Goal: Book appointment/travel/reservation

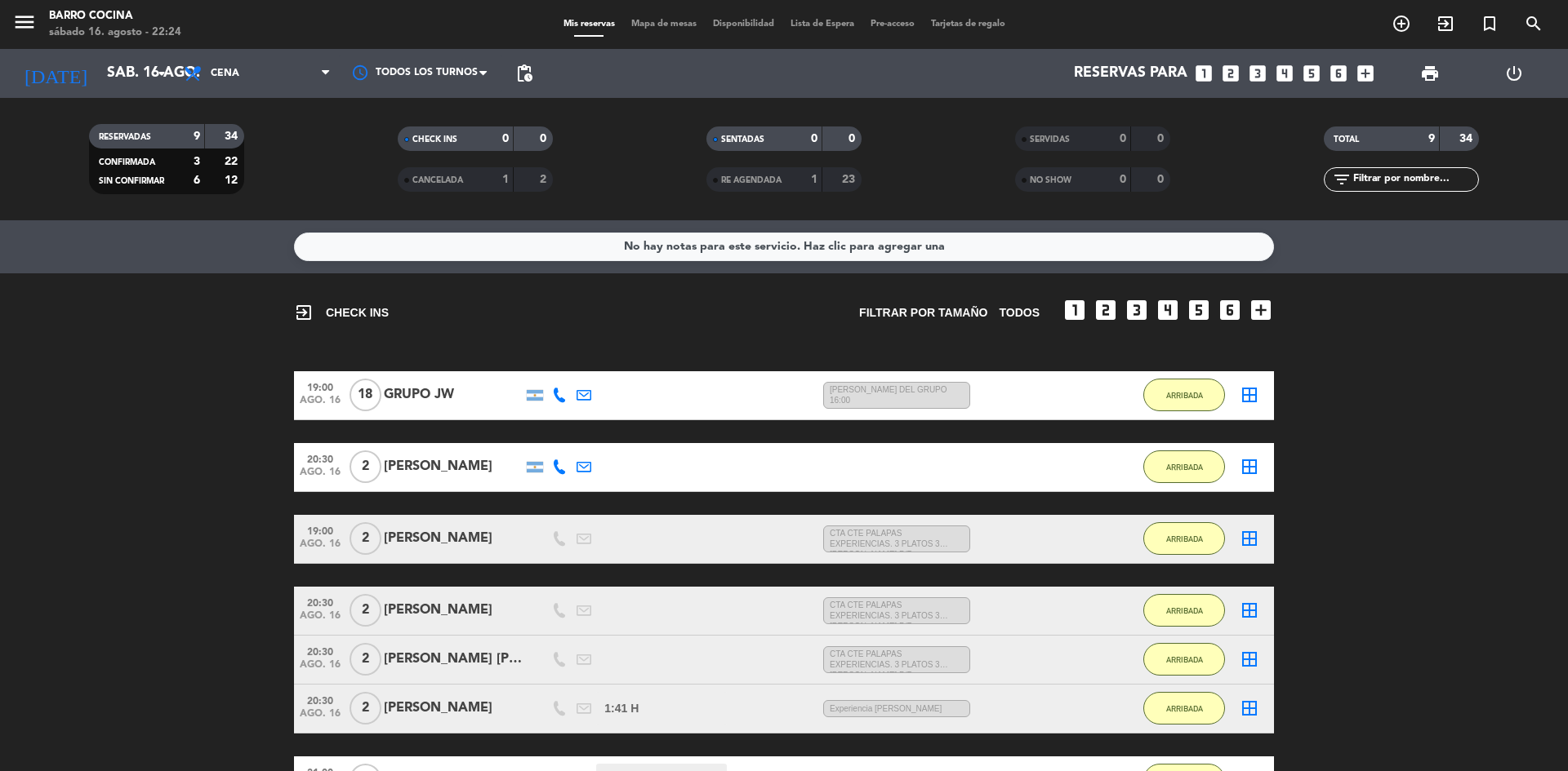
scroll to position [179, 0]
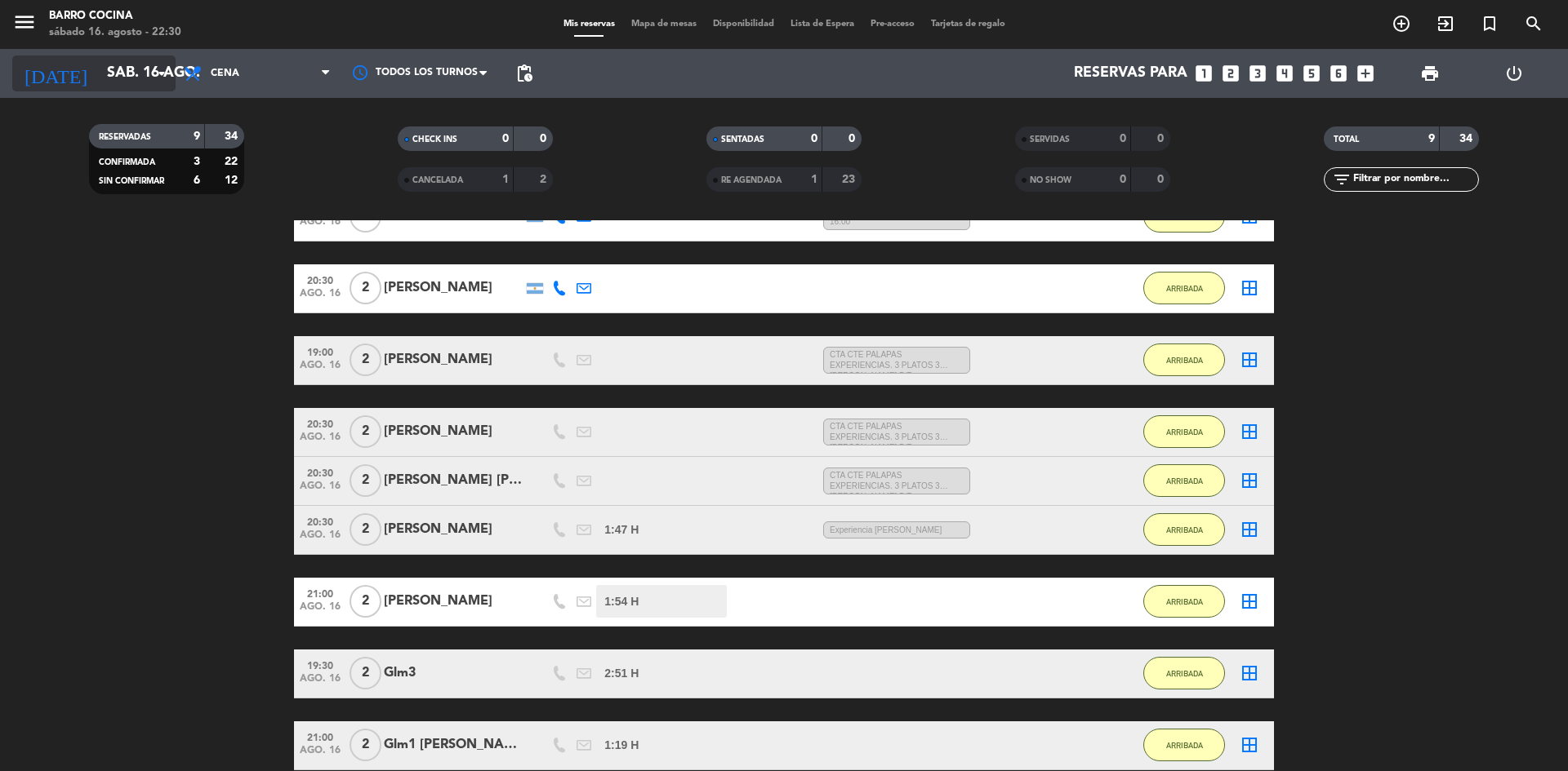
click at [113, 65] on input "sáb. 16 ago." at bounding box center [193, 73] width 189 height 33
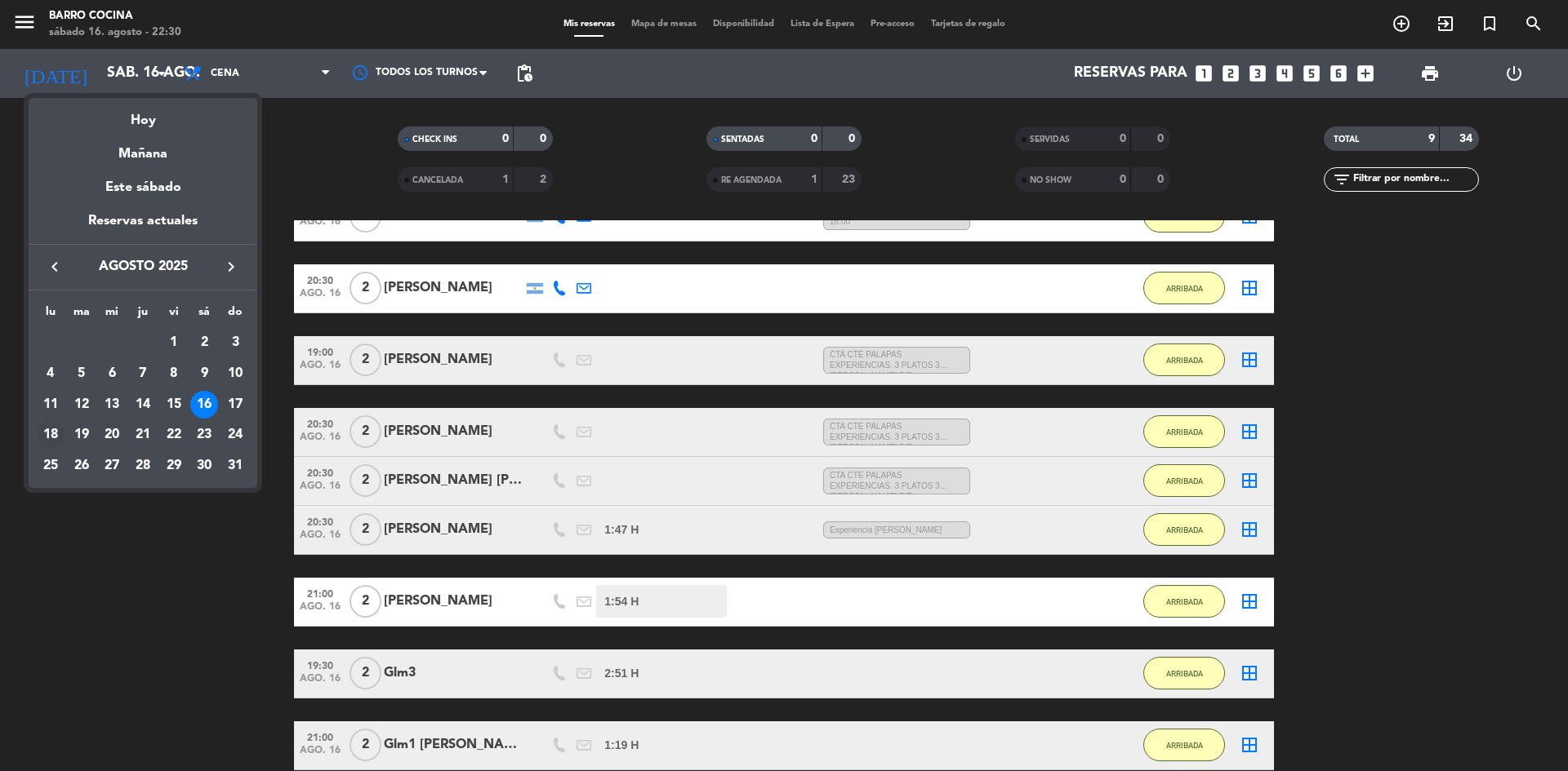
click at [49, 440] on div "18" at bounding box center [50, 434] width 28 height 28
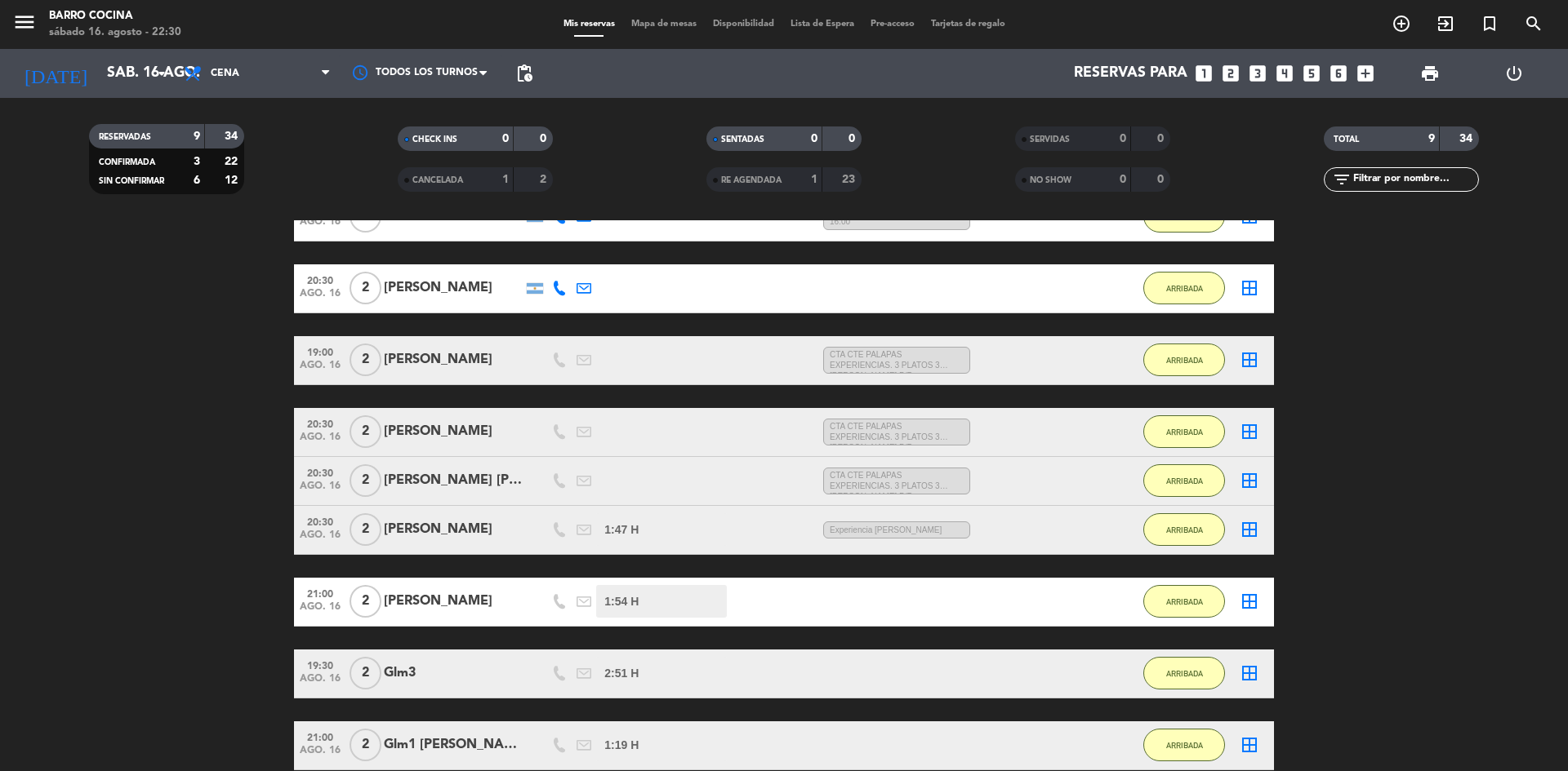
type input "lun. 18 ago."
click at [242, 73] on span "Cena" at bounding box center [257, 73] width 163 height 36
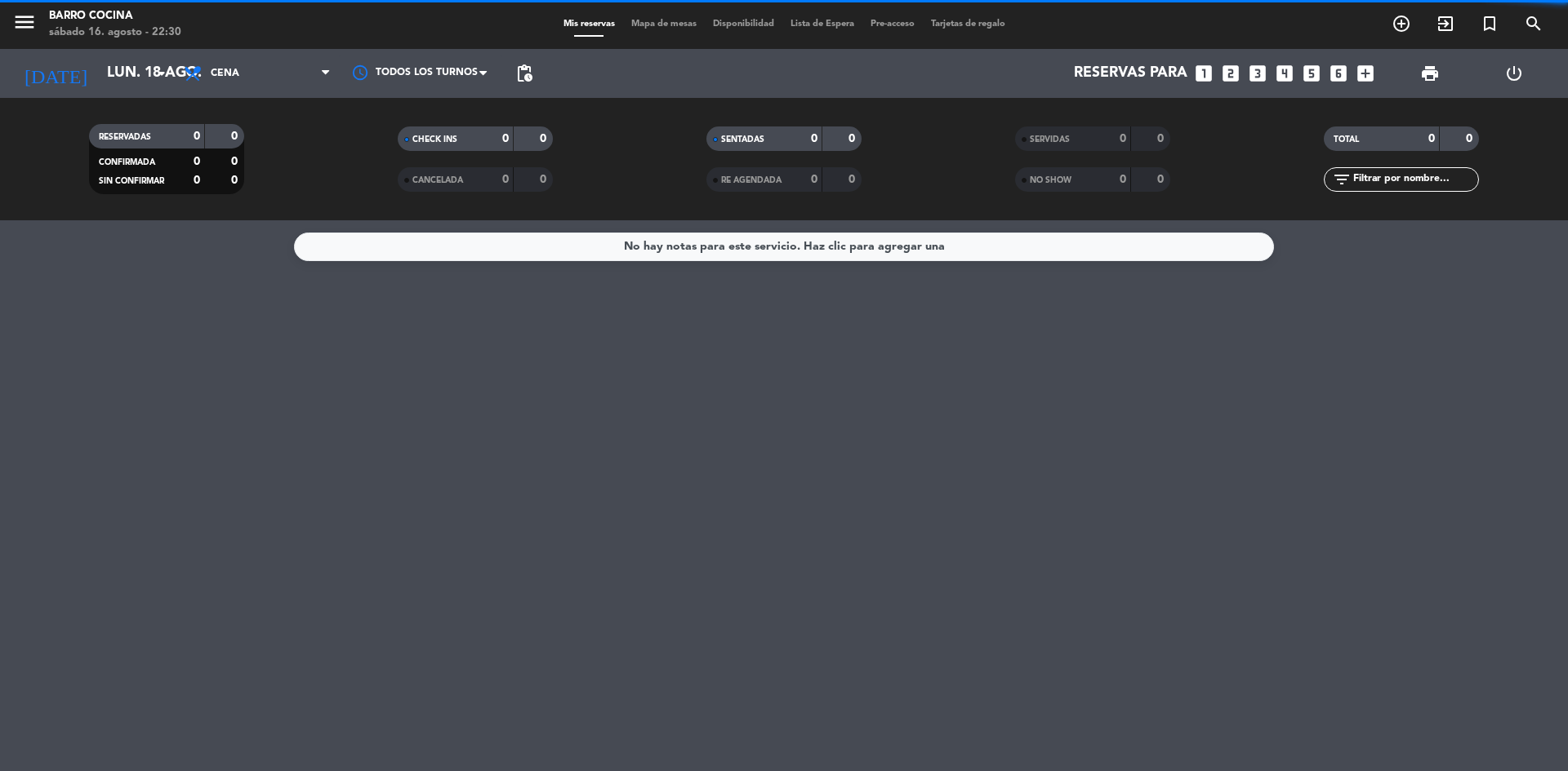
scroll to position [0, 0]
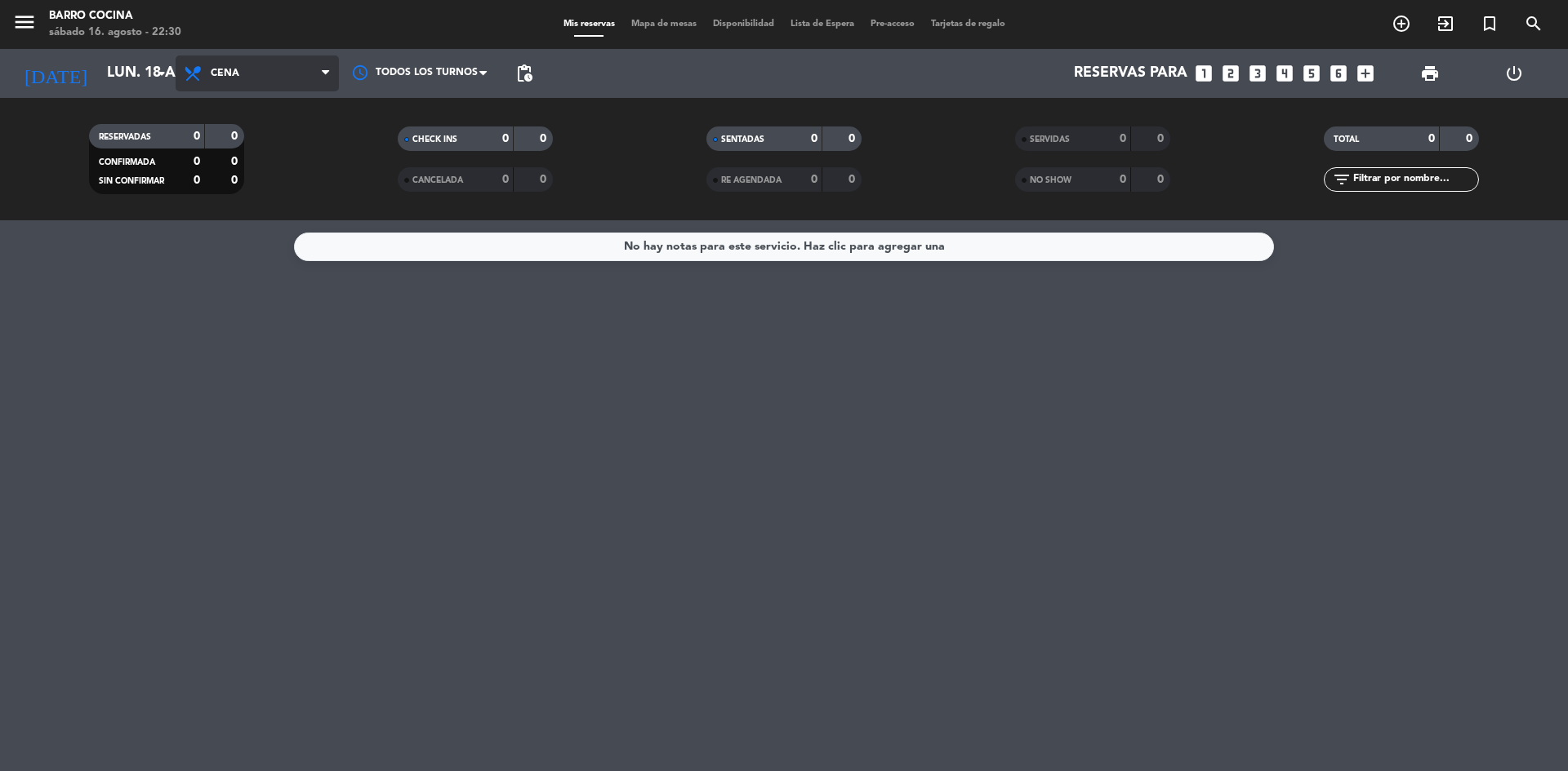
drag, startPoint x: 262, startPoint y: 50, endPoint x: 267, endPoint y: 70, distance: 20.6
click at [267, 70] on div "Todos los servicios Desayuno Almuerzo Cena Cena Todos los servicios Desayuno Al…" at bounding box center [257, 73] width 163 height 49
click at [267, 70] on span "Cena" at bounding box center [257, 73] width 163 height 36
click at [250, 175] on div "menu Barro Cocina sábado 16. agosto - 22:30 Mis reservas Mapa de mesas Disponib…" at bounding box center [784, 110] width 1568 height 220
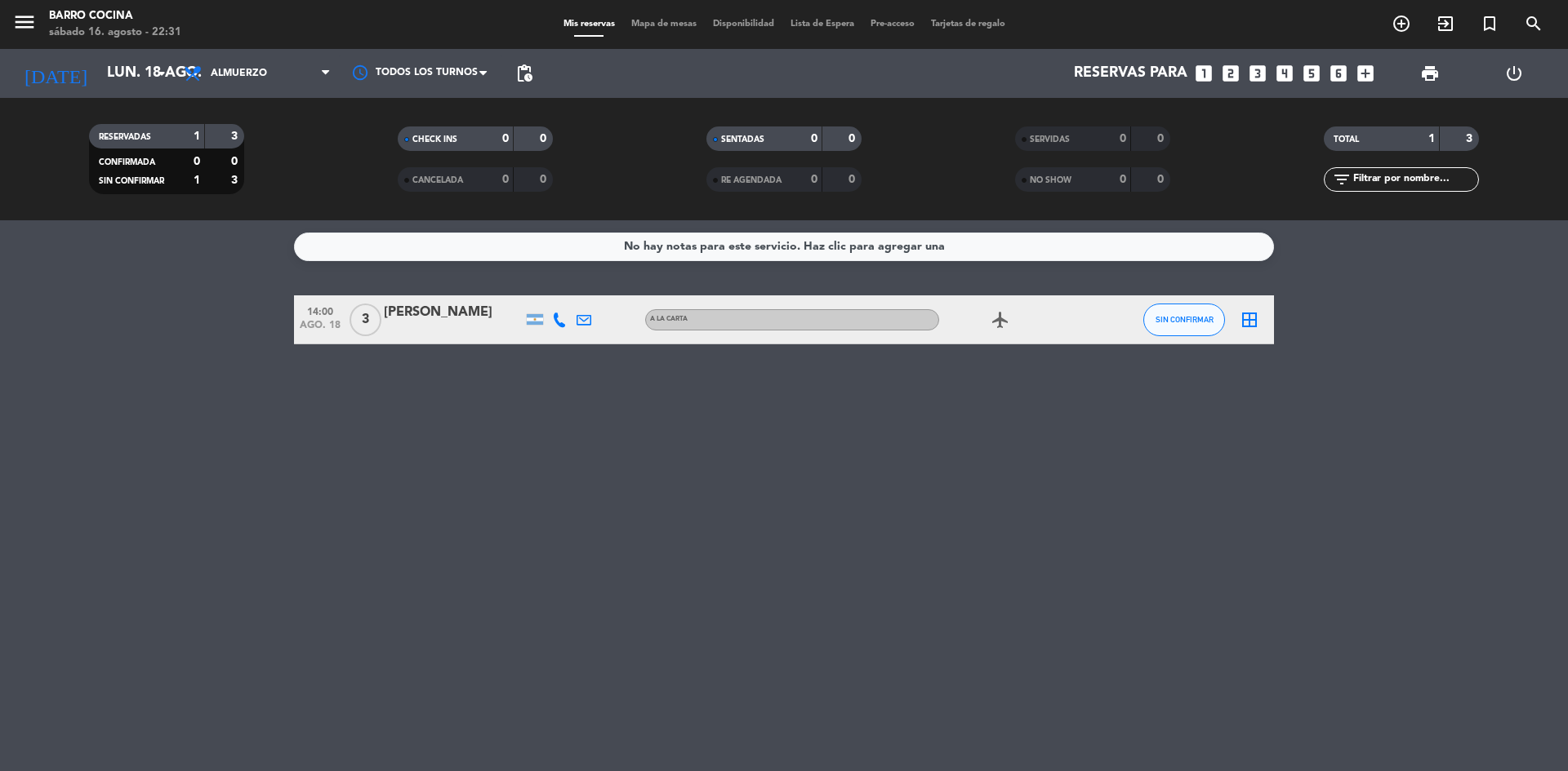
click at [1225, 82] on icon "looks_two" at bounding box center [1230, 73] width 21 height 21
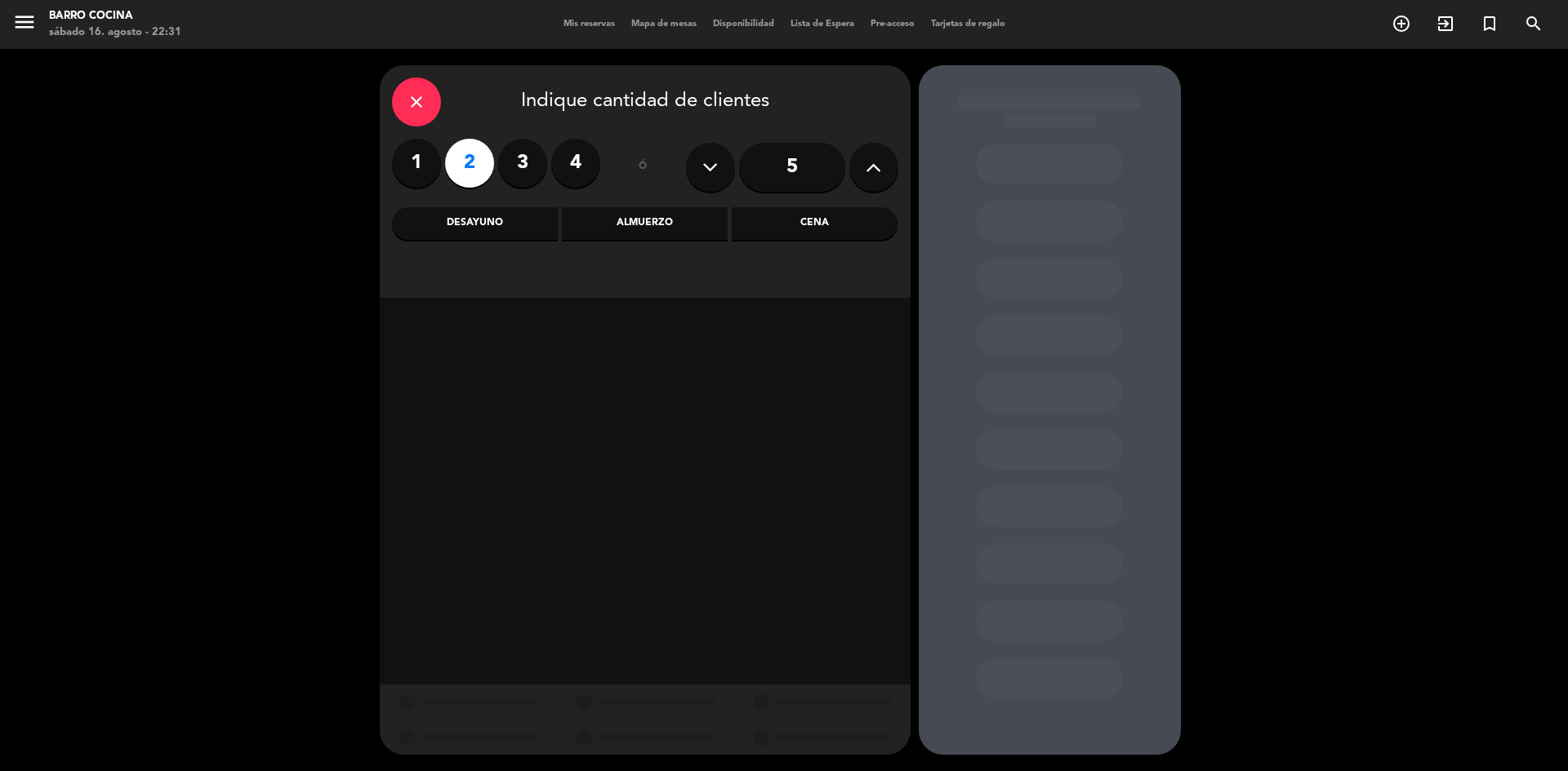
click at [650, 218] on div "Almuerzo" at bounding box center [645, 223] width 166 height 33
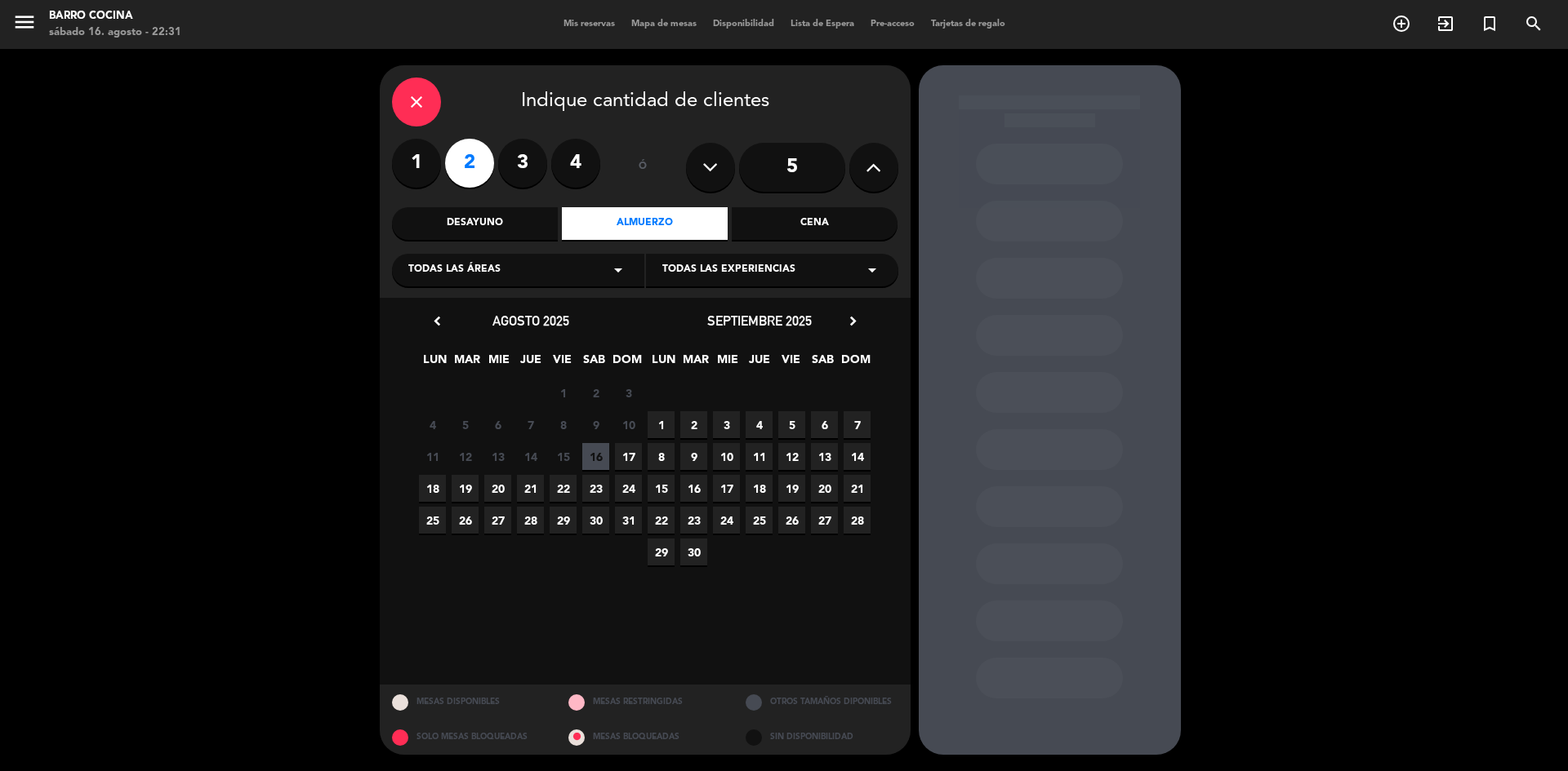
click at [434, 501] on span "18" at bounding box center [433, 489] width 27 height 27
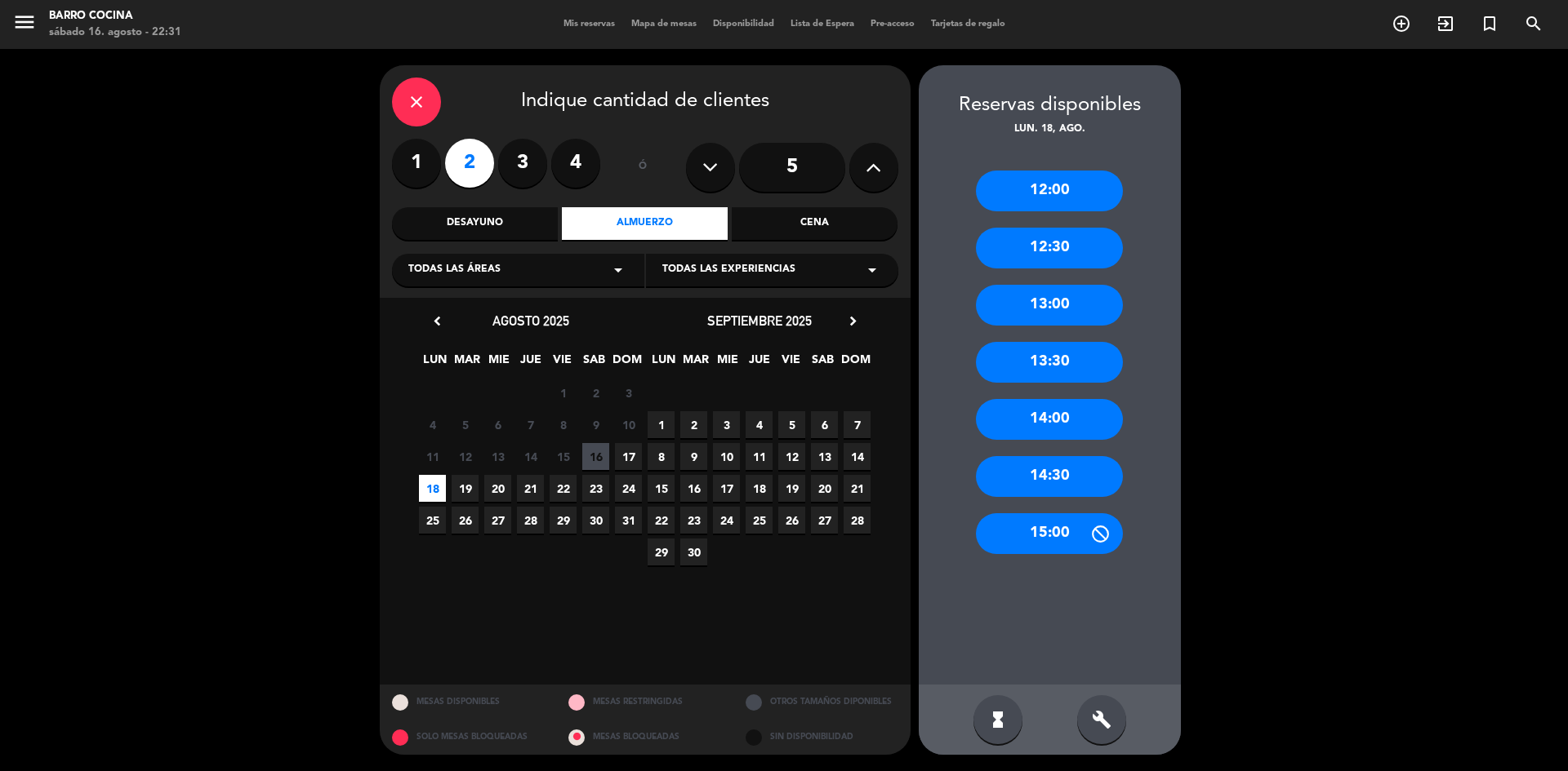
click at [1059, 421] on div "14:00" at bounding box center [1049, 419] width 147 height 41
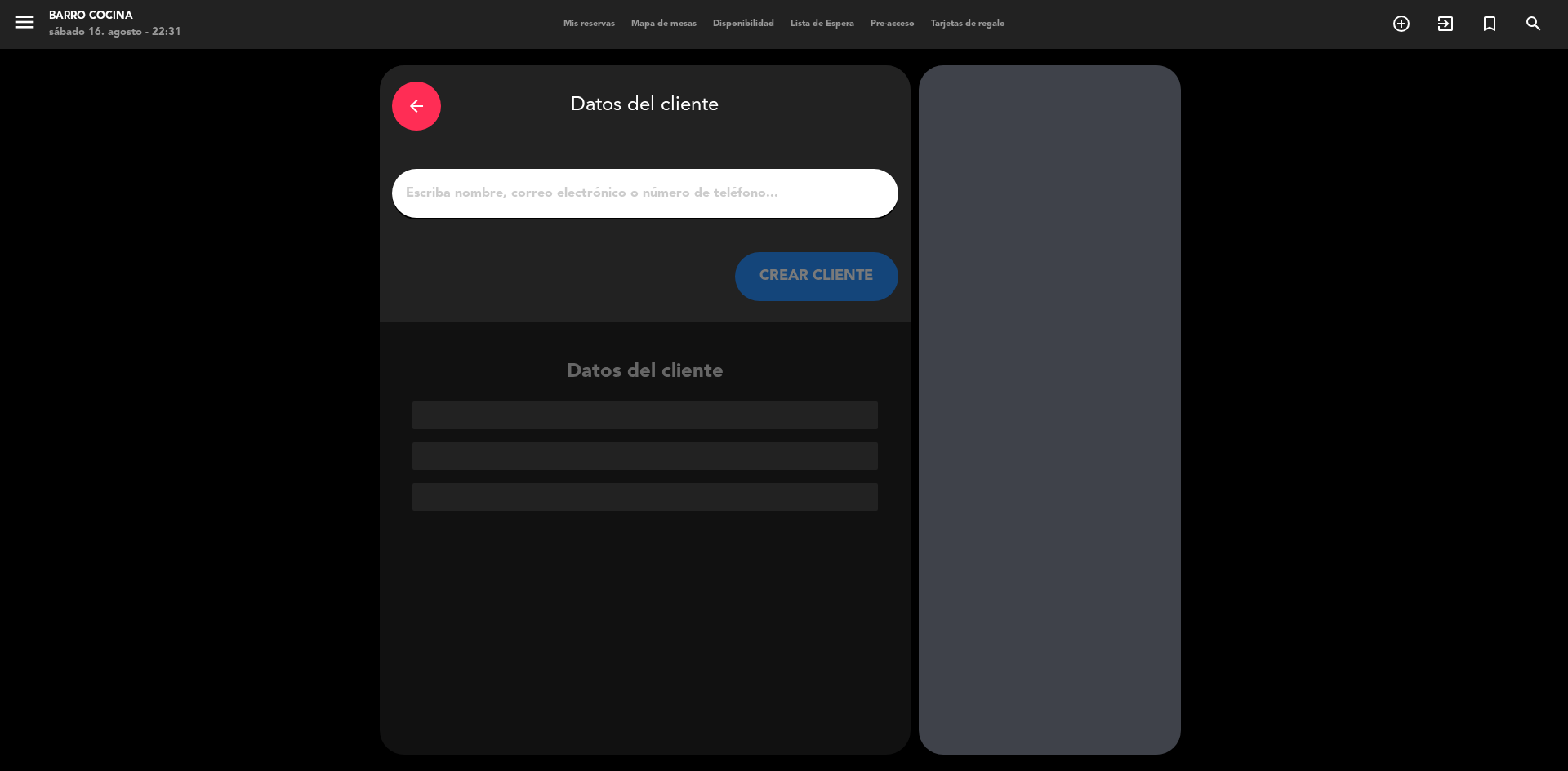
click at [654, 202] on input "1" at bounding box center [645, 193] width 481 height 23
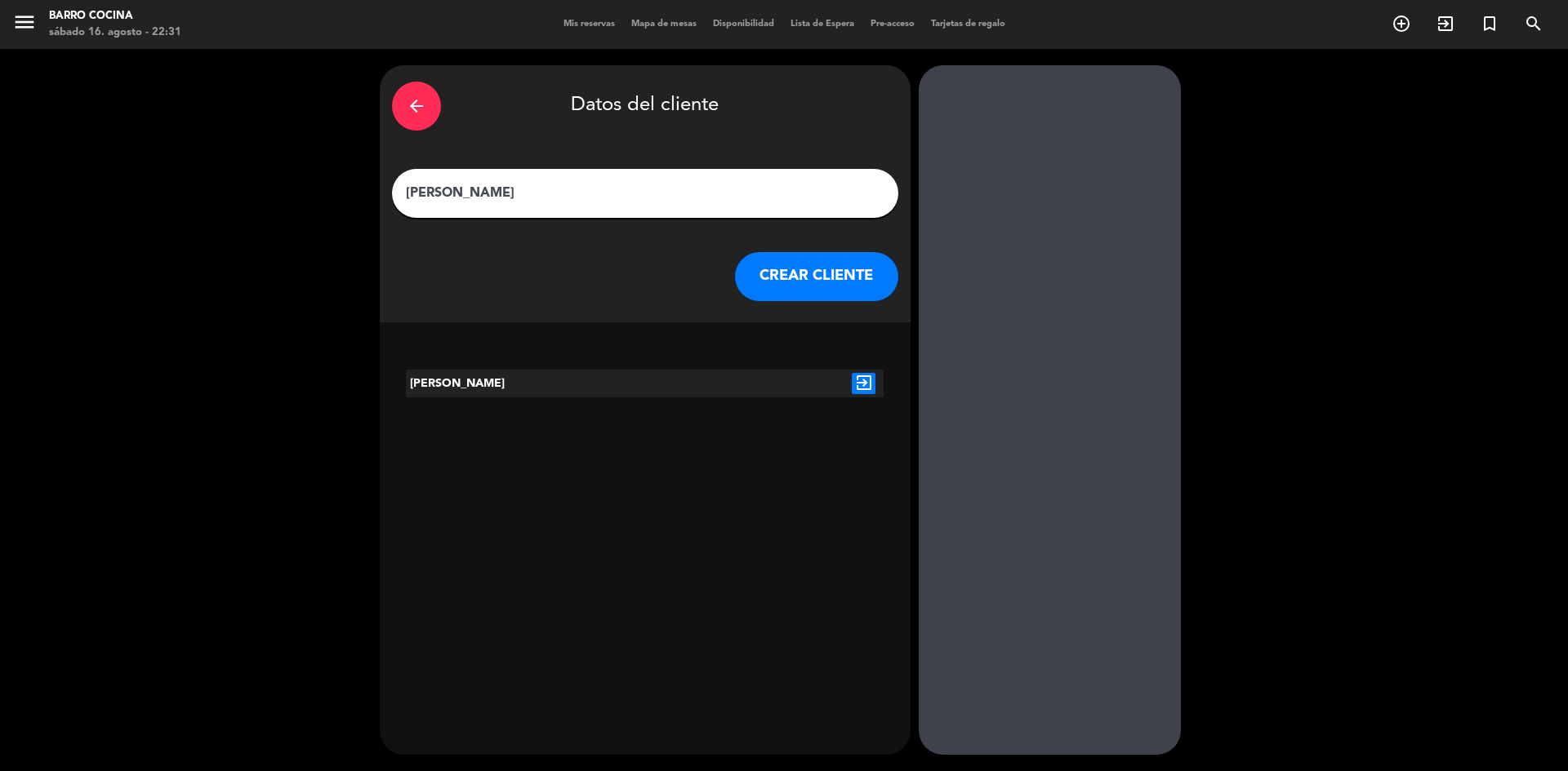
type input "[PERSON_NAME]"
click at [860, 392] on icon "exit_to_app" at bounding box center [864, 383] width 24 height 21
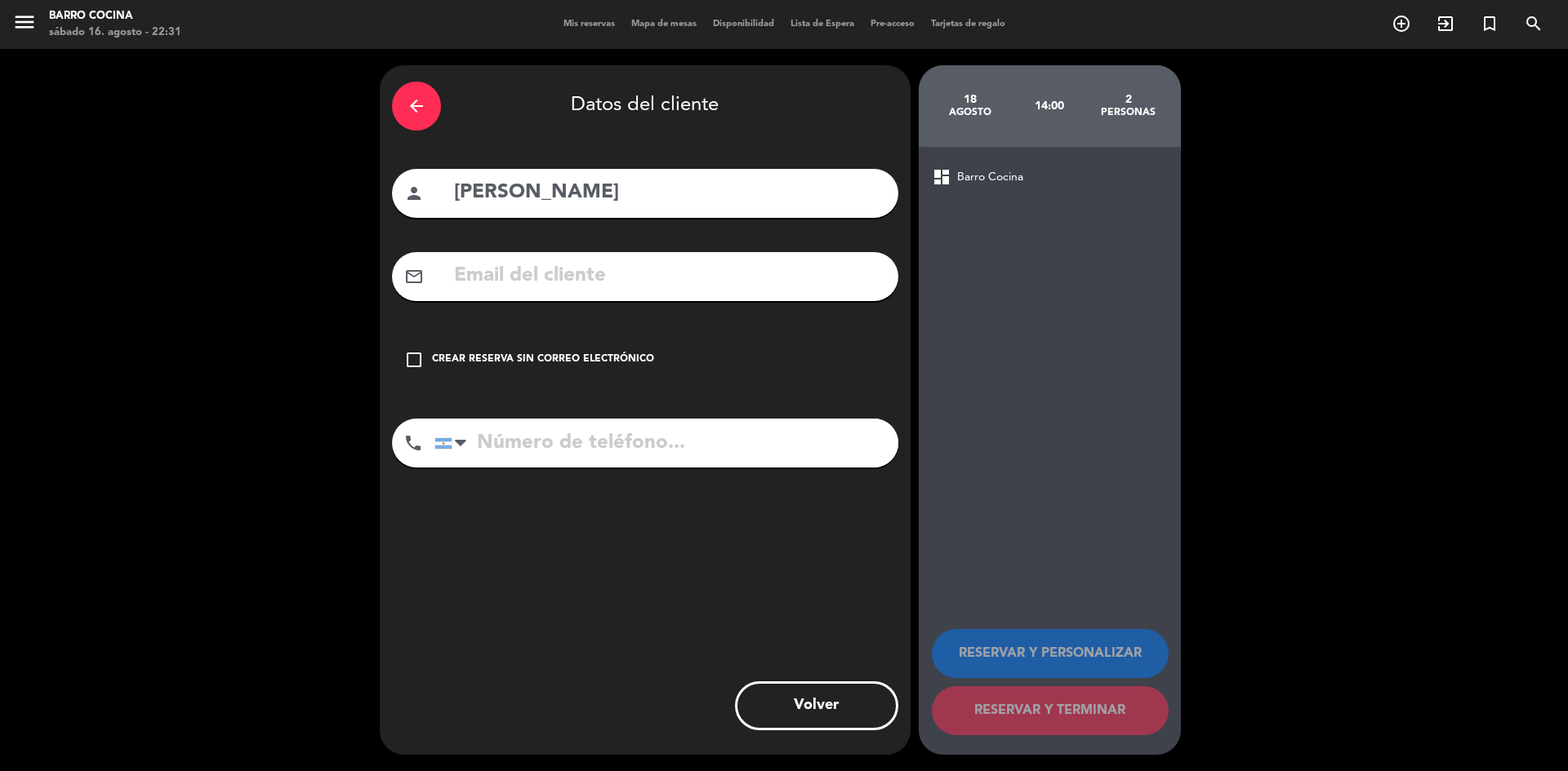
click at [550, 348] on div "check_box_outline_blank Crear reserva sin correo electrónico" at bounding box center [645, 359] width 506 height 49
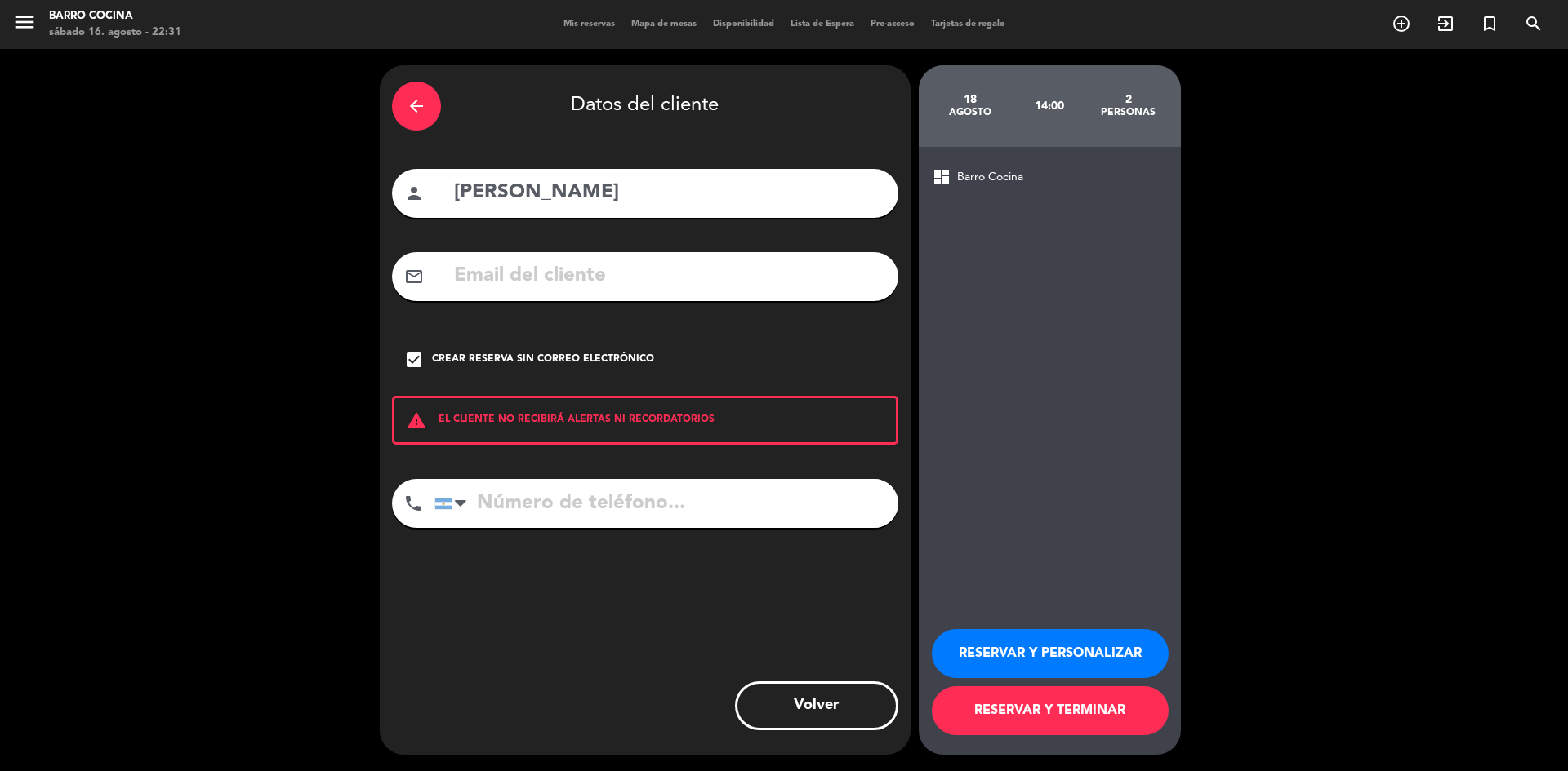
click at [1048, 719] on button "RESERVAR Y TERMINAR" at bounding box center [1050, 711] width 237 height 49
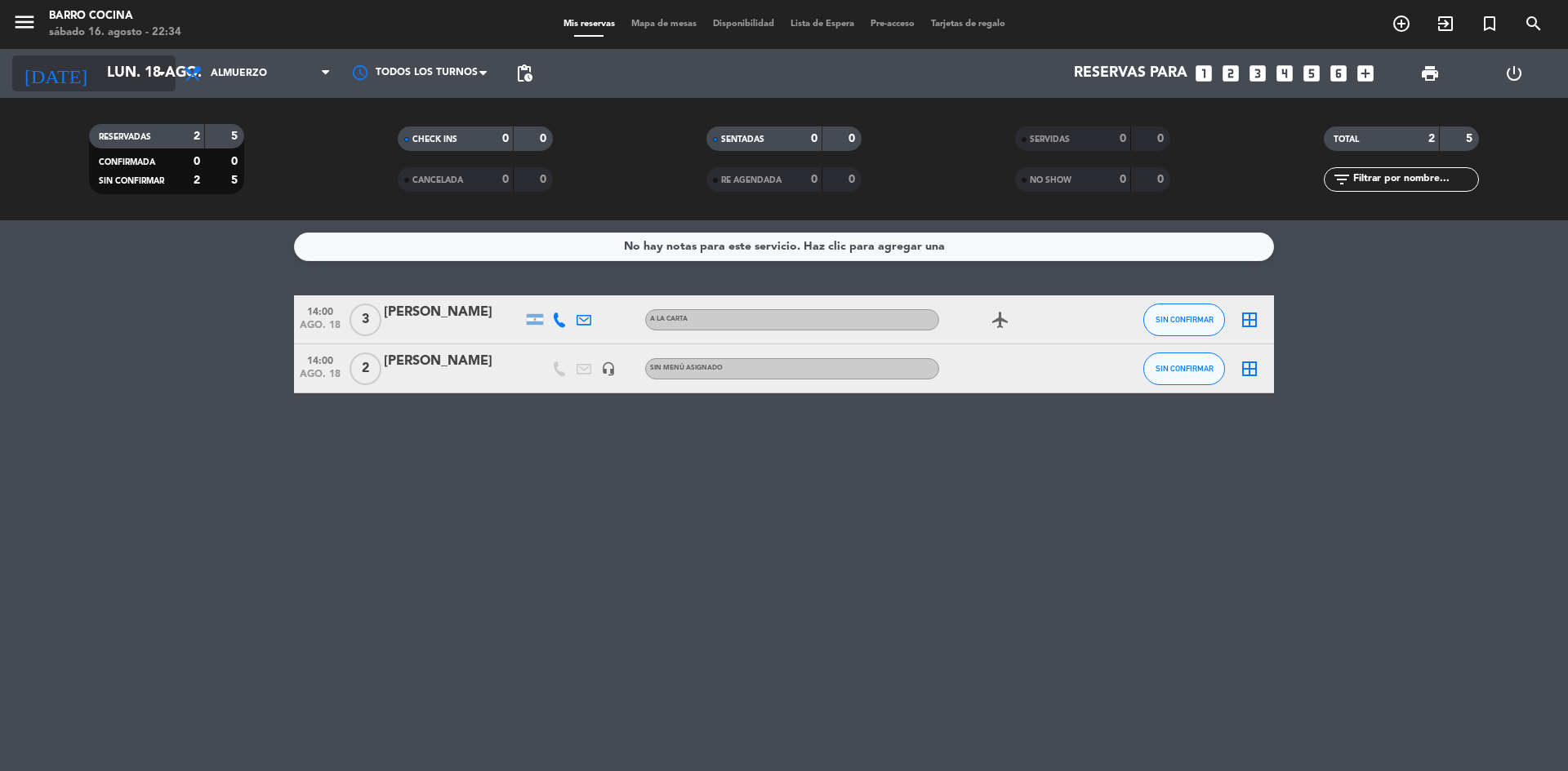
click at [134, 78] on input "lun. 18 ago." at bounding box center [193, 73] width 189 height 33
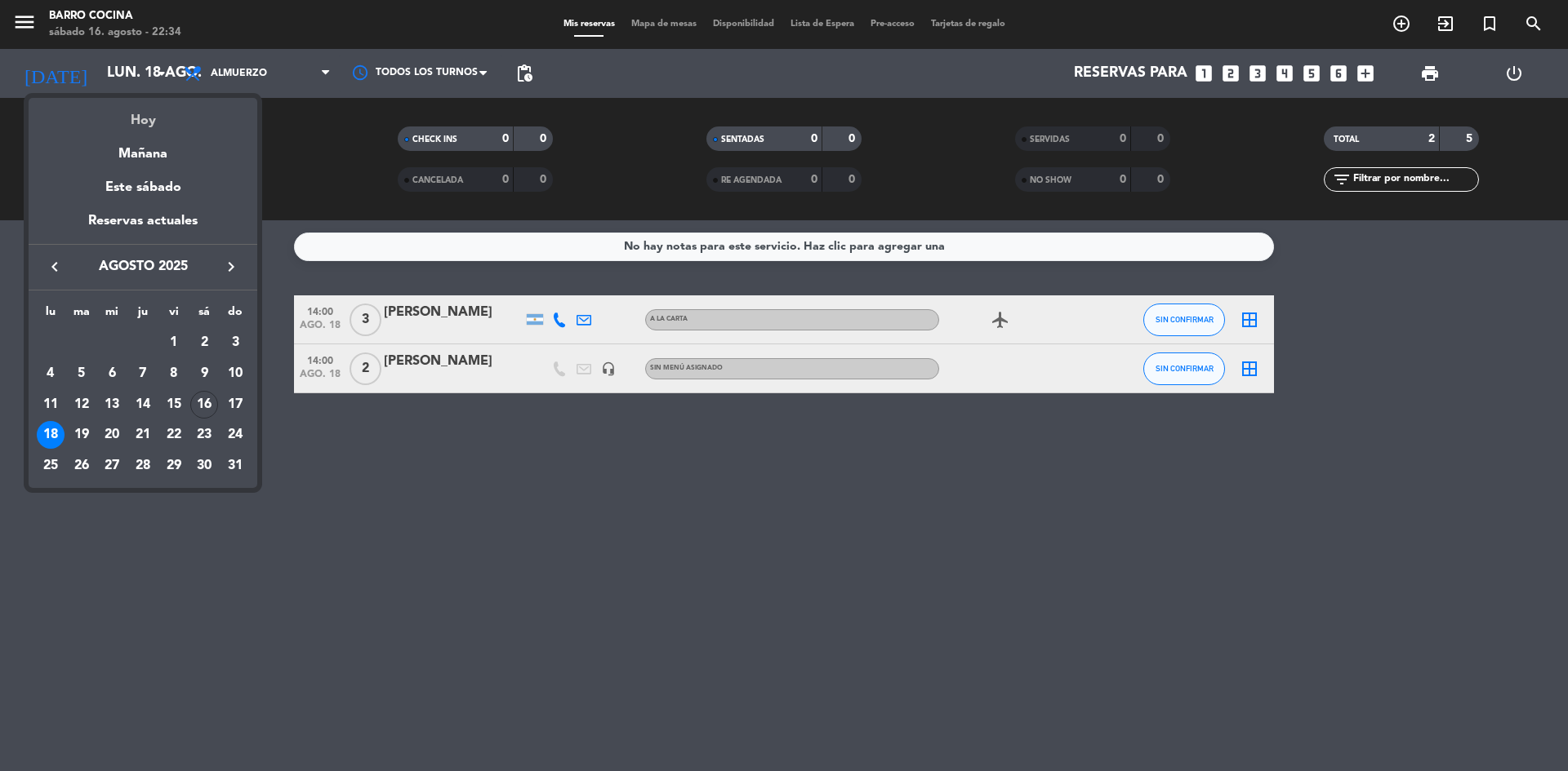
click at [132, 126] on div "Hoy" at bounding box center [143, 115] width 229 height 34
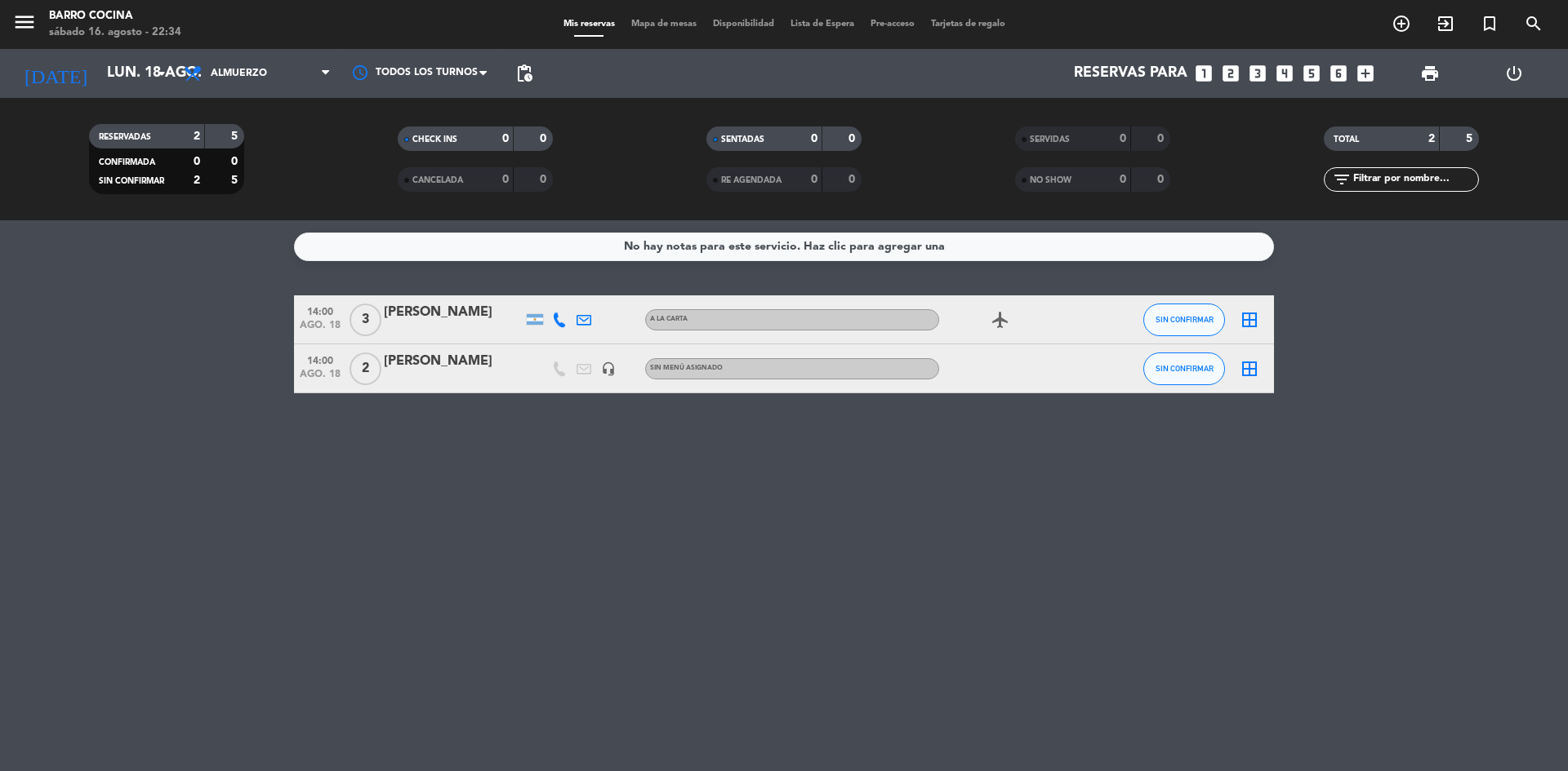
type input "sáb. 16 ago."
click at [280, 72] on span "Almuerzo" at bounding box center [257, 73] width 163 height 36
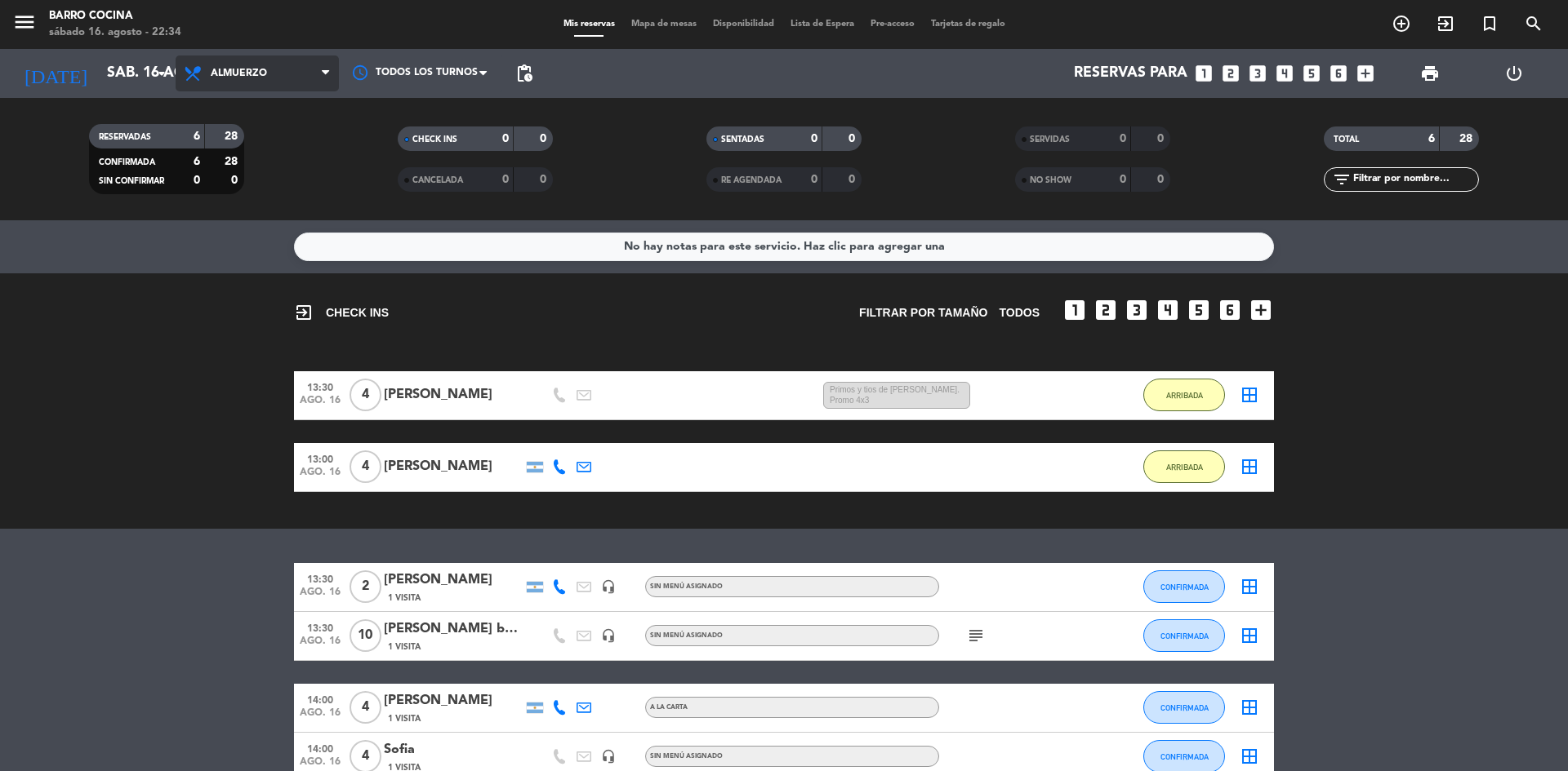
click at [260, 88] on span "Almuerzo" at bounding box center [257, 73] width 163 height 36
click at [241, 216] on div "menu Barro Cocina sábado 16. agosto - 22:34 Mis reservas Mapa de mesas Disponib…" at bounding box center [784, 110] width 1568 height 220
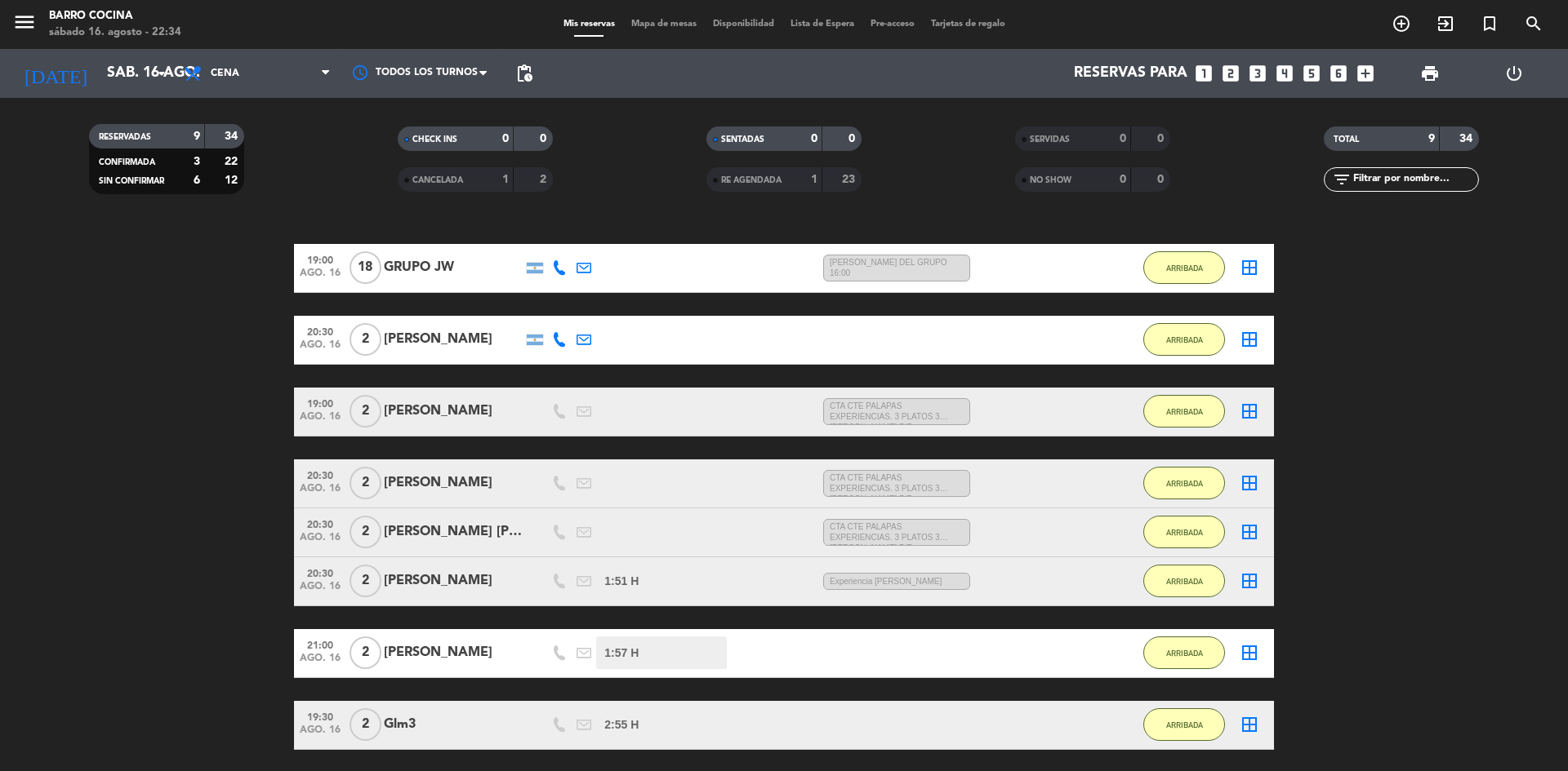
scroll to position [128, 0]
